Goal: Information Seeking & Learning: Understand process/instructions

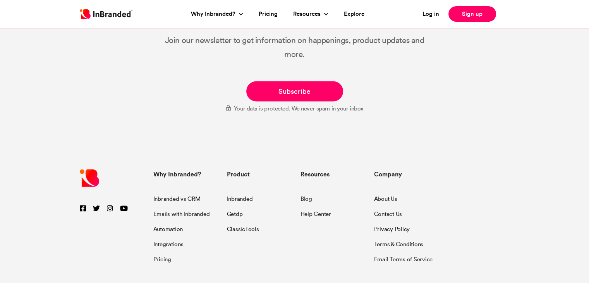
scroll to position [1440, 0]
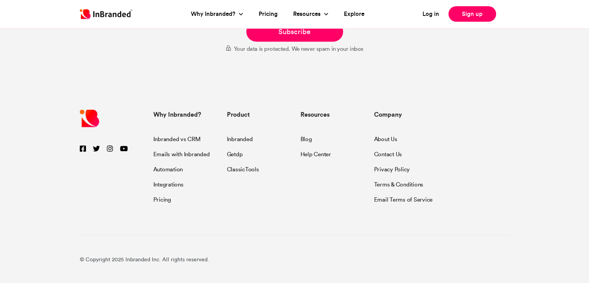
type input "****"
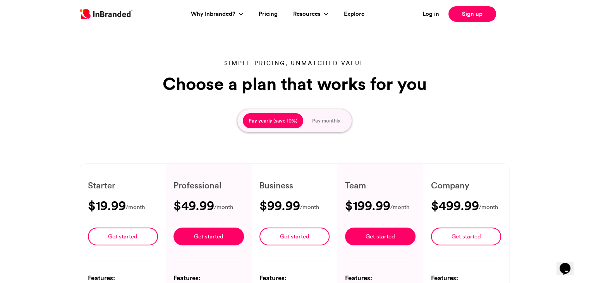
scroll to position [0, 0]
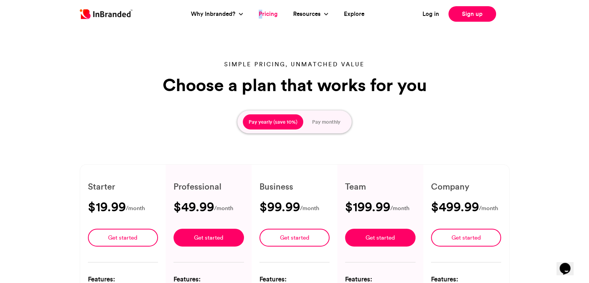
drag, startPoint x: 257, startPoint y: 19, endPoint x: 261, endPoint y: 11, distance: 9.5
click at [261, 11] on li "Pricing" at bounding box center [268, 14] width 34 height 21
click at [261, 11] on link "Pricing" at bounding box center [268, 14] width 19 height 9
click at [271, 14] on link "Pricing" at bounding box center [268, 14] width 19 height 9
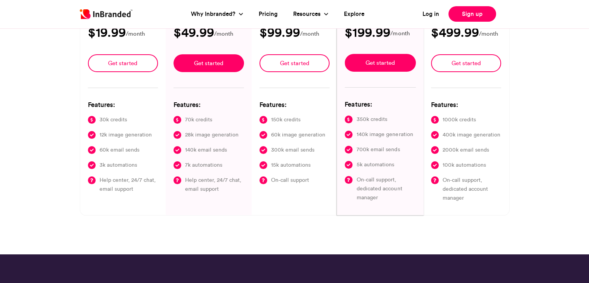
scroll to position [178, 0]
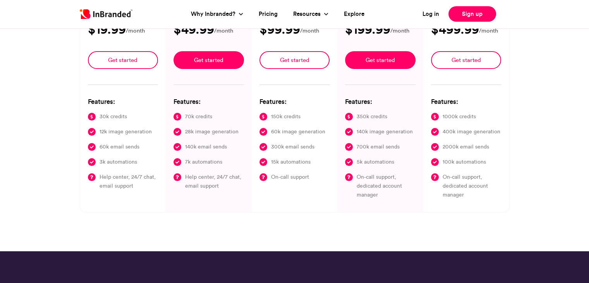
click at [203, 221] on div "Simple pricing, unmatched value Choose a plan that works for you Pay yearly (sa…" at bounding box center [294, 47] width 589 height 407
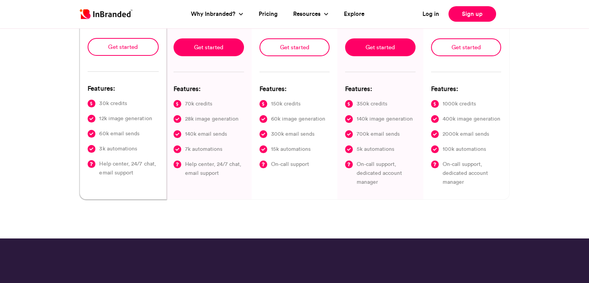
type input "****"
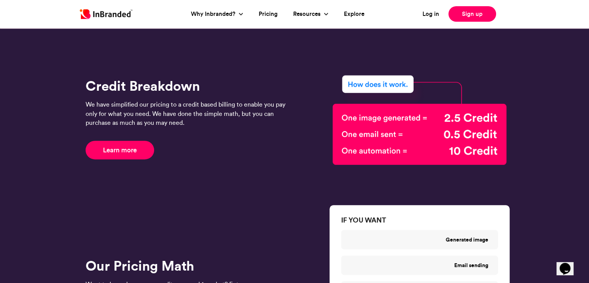
scroll to position [418, 0]
